Goal: Information Seeking & Learning: Learn about a topic

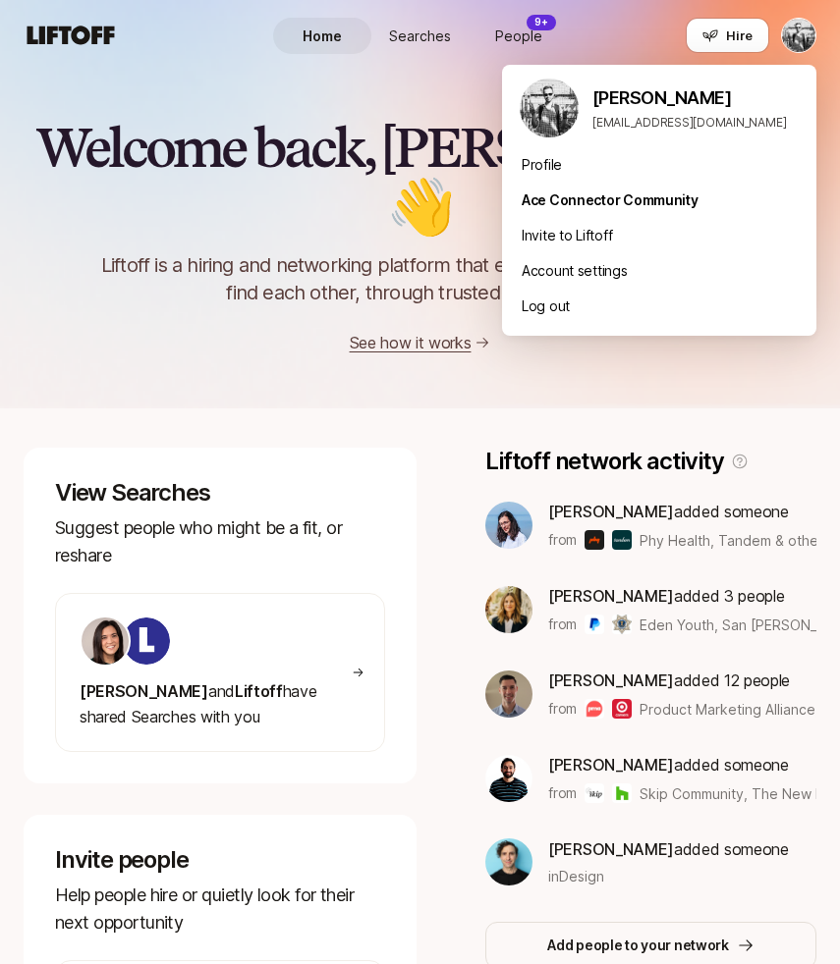
click at [805, 37] on html "Home Searches People 9+ Hire Home Searches People 9+ Hire Hire Invite Welcome b…" at bounding box center [420, 482] width 840 height 964
click at [563, 164] on div "Profile" at bounding box center [659, 164] width 314 height 35
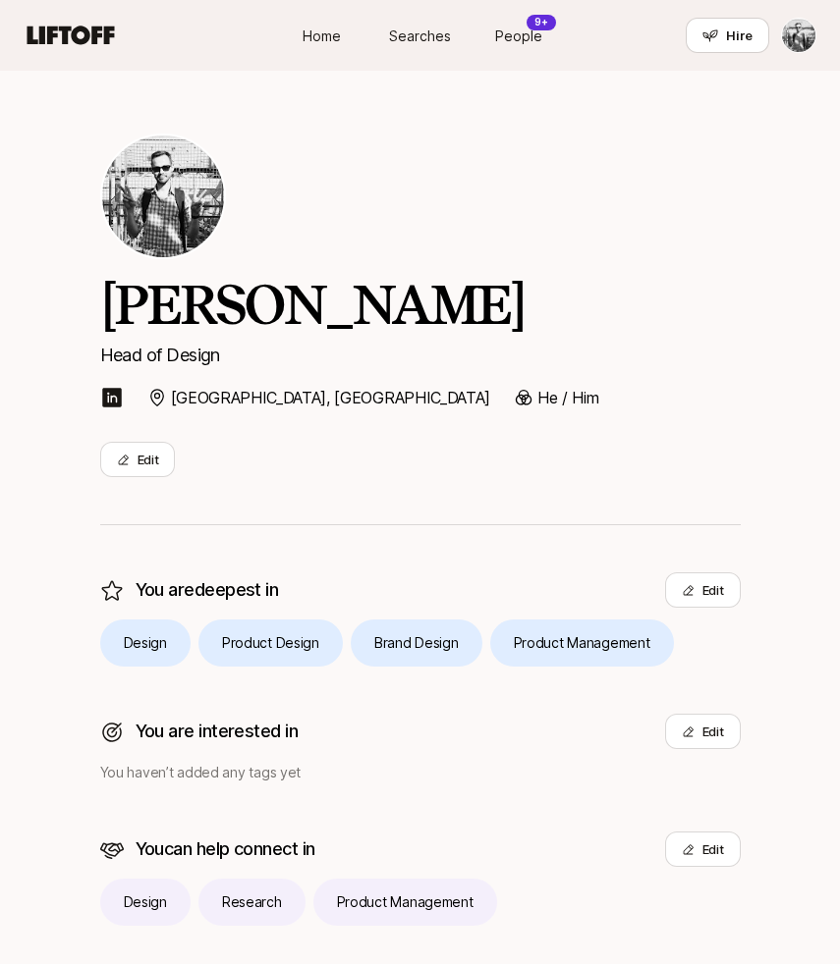
click at [422, 23] on link "Searches" at bounding box center [420, 36] width 98 height 36
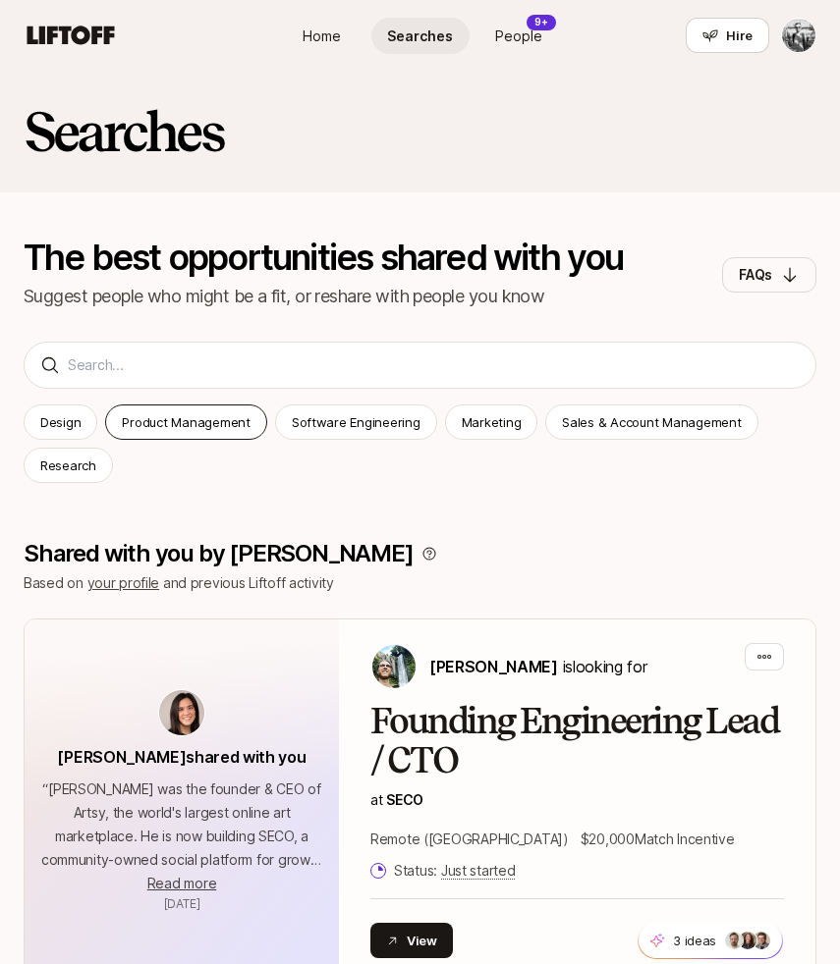
click at [187, 413] on p "Product Management" at bounding box center [186, 422] width 128 height 20
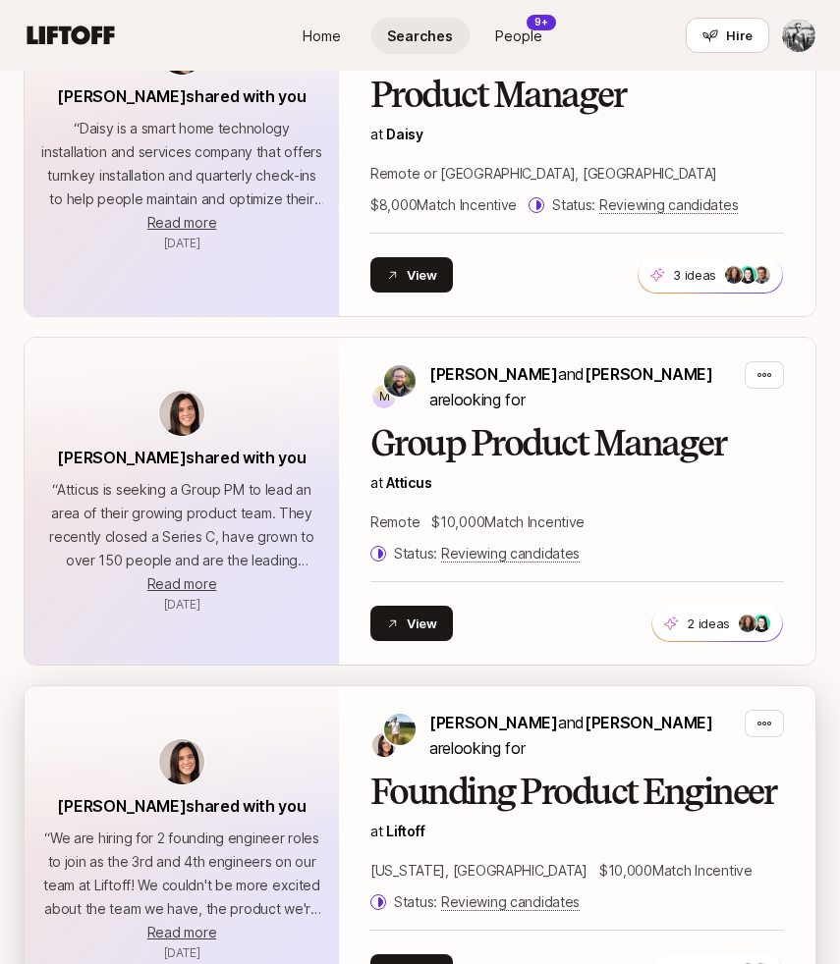
scroll to position [1008, 0]
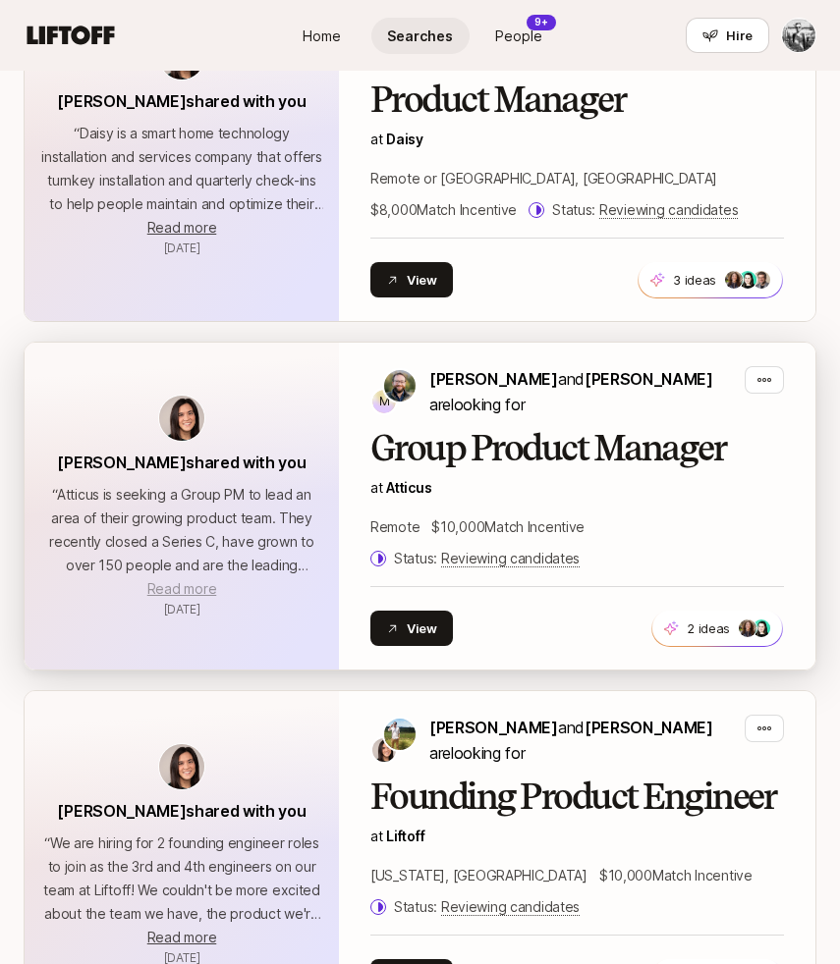
click at [175, 580] on span "Read more" at bounding box center [181, 588] width 69 height 17
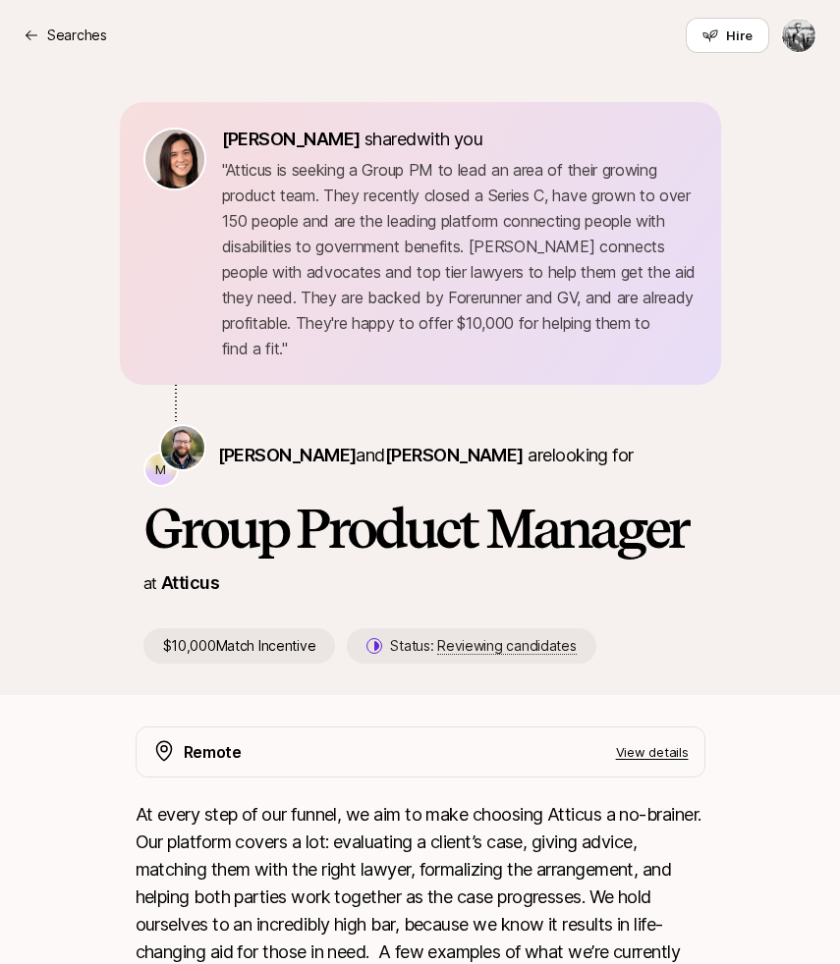
click at [397, 740] on div "Remote View details" at bounding box center [436, 753] width 505 height 26
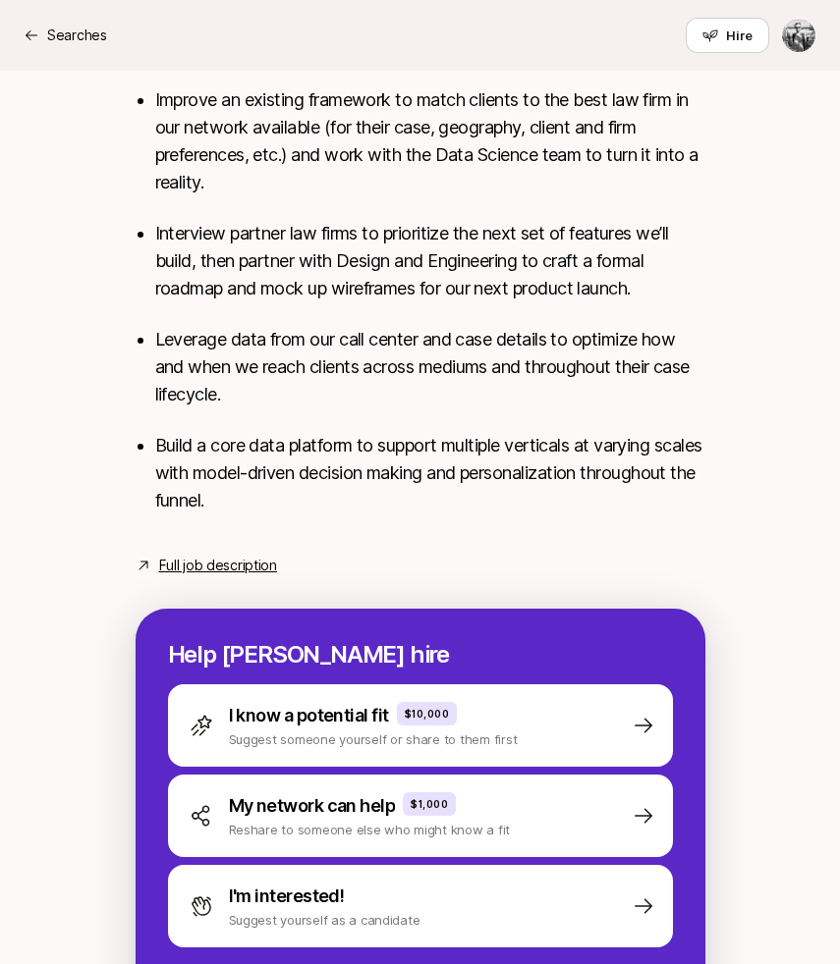
scroll to position [930, 0]
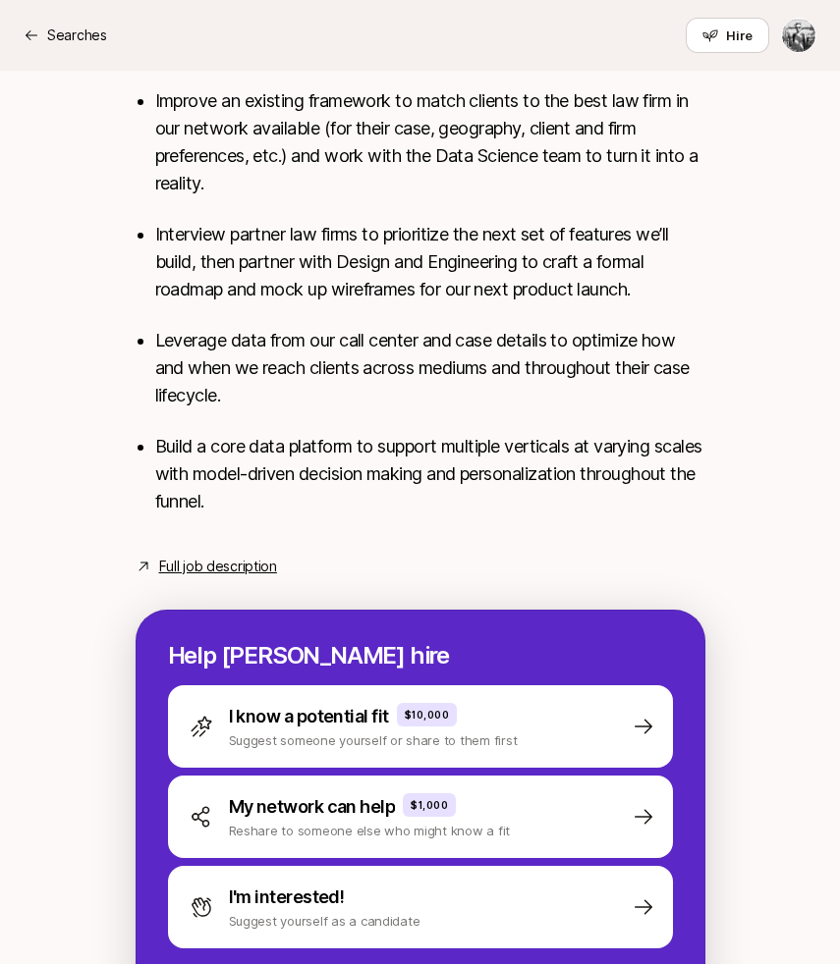
click at [189, 555] on link "Full job description" at bounding box center [218, 567] width 118 height 24
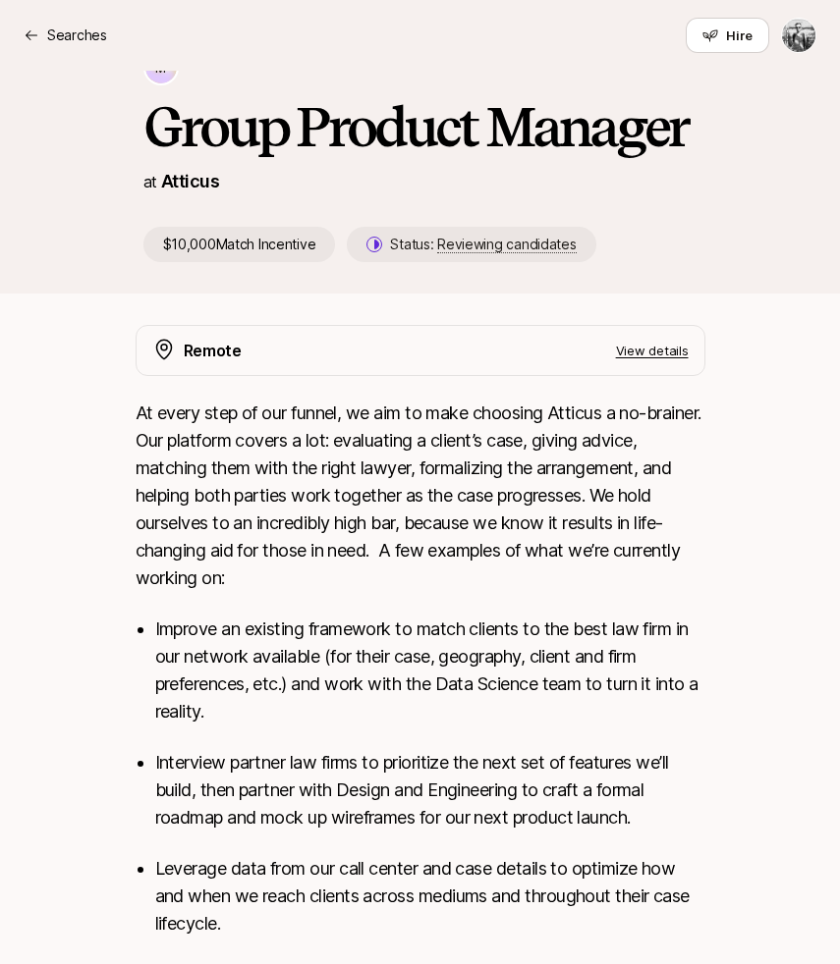
scroll to position [0, 0]
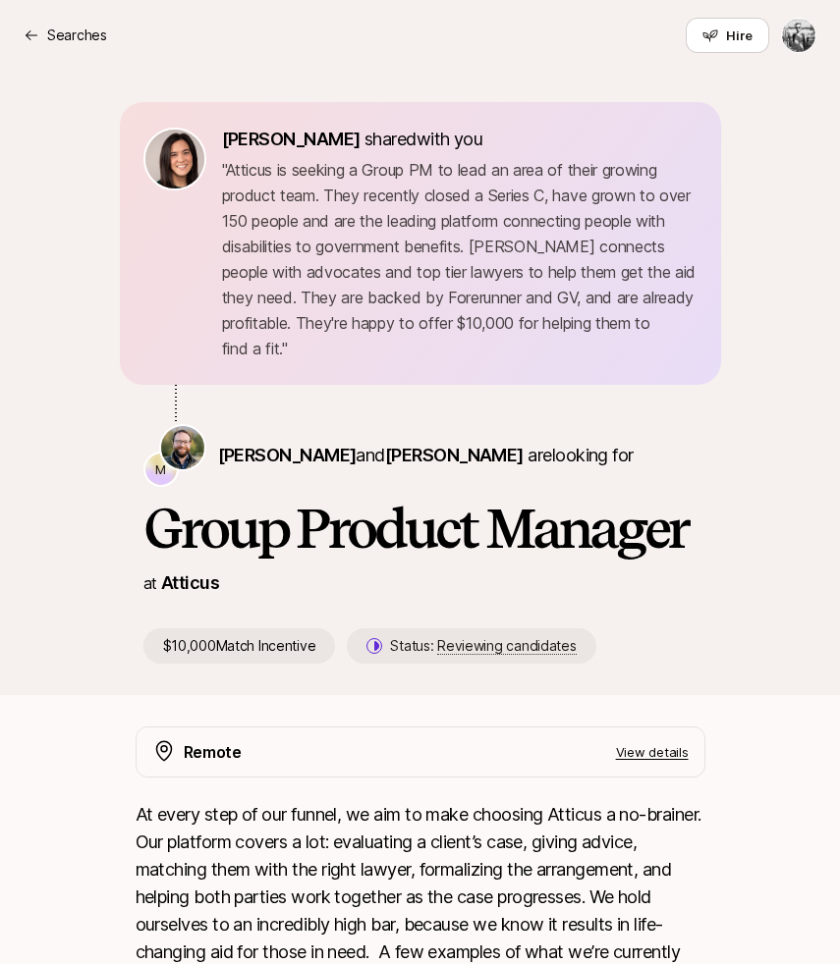
click at [375, 813] on p "At every step of our funnel, we aim to make choosing Atticus a no-brainer. Our …" at bounding box center [421, 897] width 570 height 192
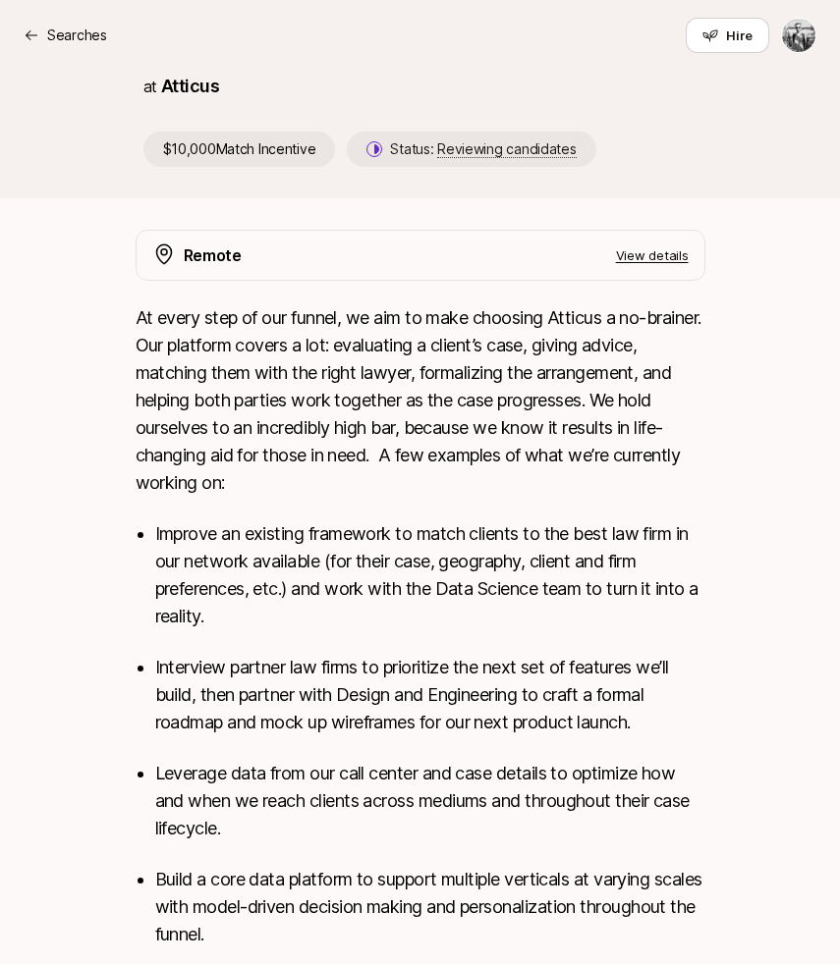
scroll to position [498, 0]
